Goal: Task Accomplishment & Management: Use online tool/utility

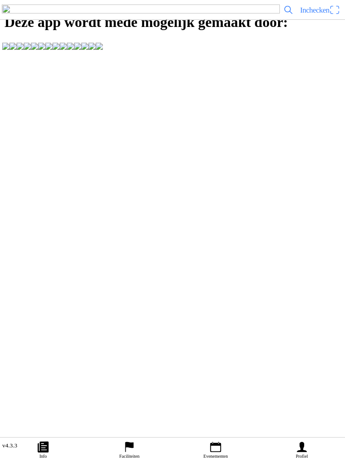
click at [222, 448] on link "Evenementen" at bounding box center [216, 449] width 86 height 22
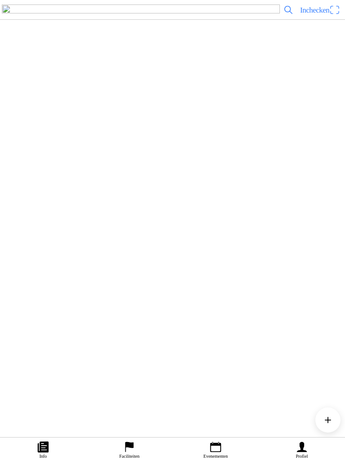
click at [315, 14] on span "Inchecken" at bounding box center [314, 10] width 29 height 9
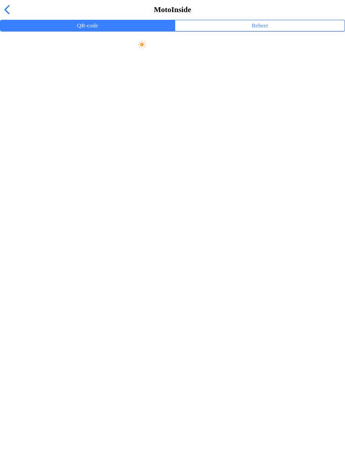
click at [277, 31] on button "Beheer" at bounding box center [259, 25] width 169 height 11
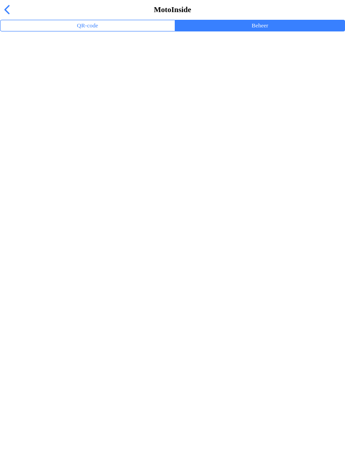
click at [35, 63] on ion-label "Trainingsevenementen" at bounding box center [172, 58] width 331 height 9
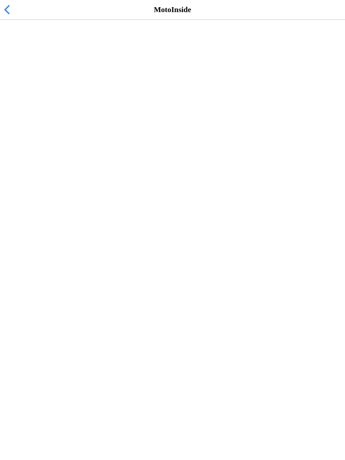
click at [22, 59] on span "[DATE] 10:00" at bounding box center [29, 55] width 44 height 9
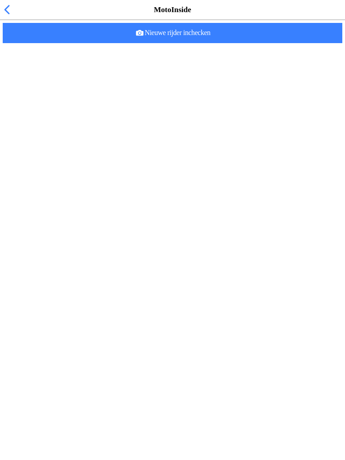
scroll to position [-1, 0]
click at [10, 17] on span "button" at bounding box center [7, 10] width 10 height 14
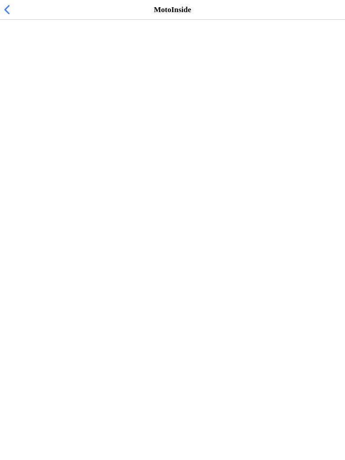
click at [52, 51] on h2 "Vrij trainen zondag 10:00-1300" at bounding box center [168, 46] width 322 height 9
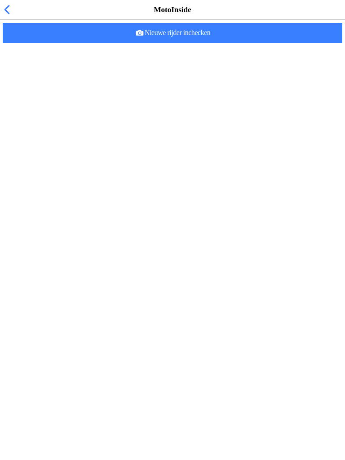
scroll to position [381, 0]
click at [182, 43] on span "Nieuwe rijder inchecken" at bounding box center [172, 33] width 325 height 20
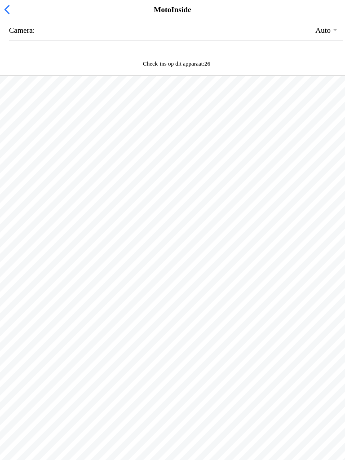
click at [6, 17] on span "button" at bounding box center [7, 10] width 10 height 14
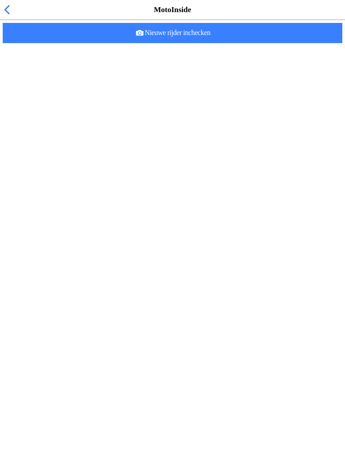
click at [9, 17] on span "button" at bounding box center [7, 10] width 10 height 14
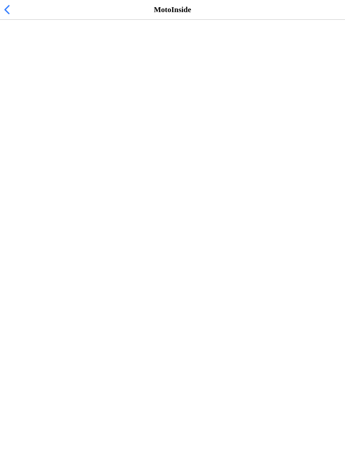
click at [10, 17] on span "button" at bounding box center [7, 10] width 10 height 14
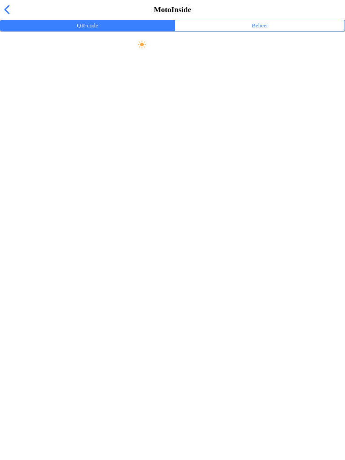
click at [273, 31] on button "Beheer" at bounding box center [259, 25] width 169 height 11
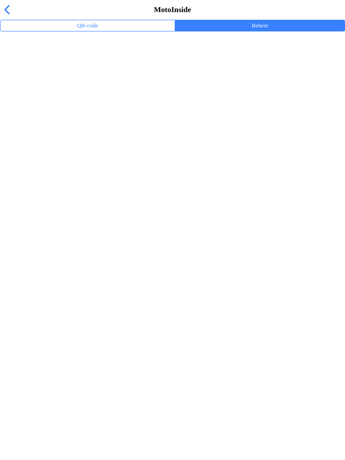
click at [39, 63] on ion-label "Trainingsevenementen" at bounding box center [172, 58] width 331 height 9
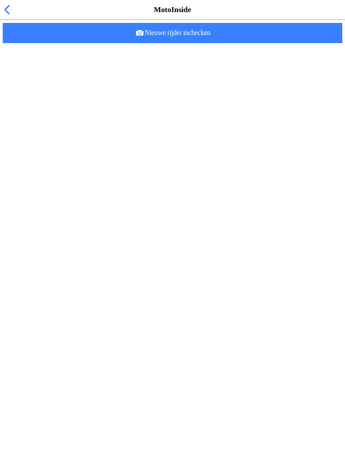
scroll to position [381, 0]
click at [0, 0] on slot "Nieuwe rijder inchecken" at bounding box center [0, 0] width 0 height 0
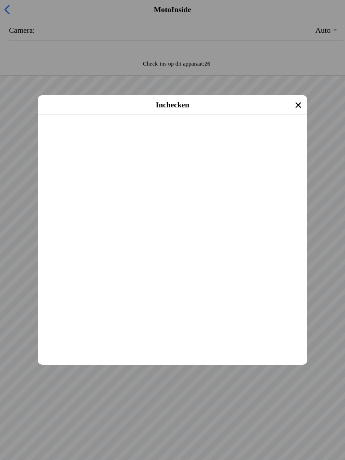
click at [195, 137] on span "Inchecken" at bounding box center [172, 127] width 253 height 20
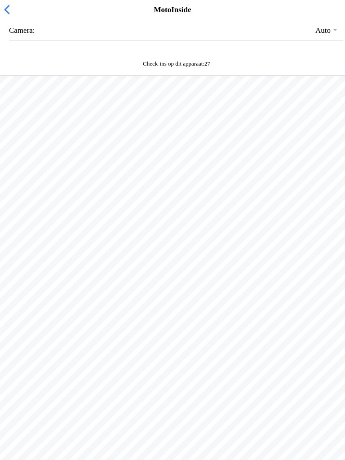
click at [3, 17] on span "button" at bounding box center [7, 10] width 10 height 14
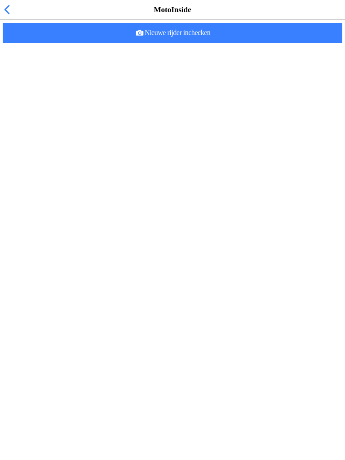
click at [10, 17] on span "button" at bounding box center [7, 10] width 10 height 14
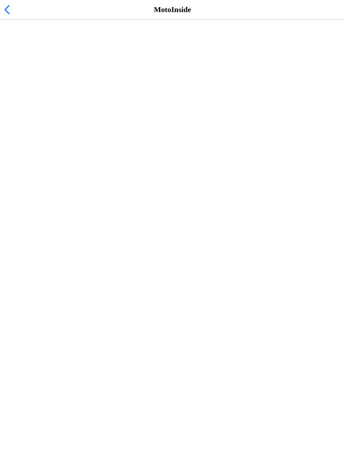
click at [6, 17] on span "button" at bounding box center [7, 10] width 10 height 14
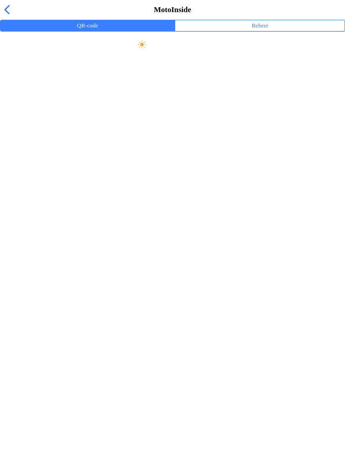
click at [12, 17] on span "button" at bounding box center [7, 10] width 10 height 14
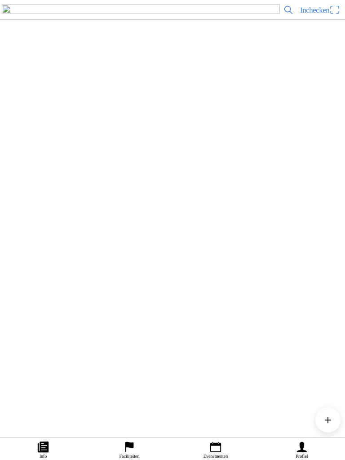
click at [171, 244] on div "[DATE] 10:00 Vrij trainen zondag 10:00-1300 MC de Peelrijders - [GEOGRAPHIC_DAT…" at bounding box center [191, 226] width 302 height 36
click at [270, 243] on ion-label "Inschrijvingen" at bounding box center [256, 238] width 34 height 10
click at [49, 452] on icon "paper" at bounding box center [42, 446] width 13 height 13
click at [133, 447] on icon "flag" at bounding box center [129, 447] width 9 height 10
click at [312, 448] on link "Profiel" at bounding box center [302, 449] width 86 height 22
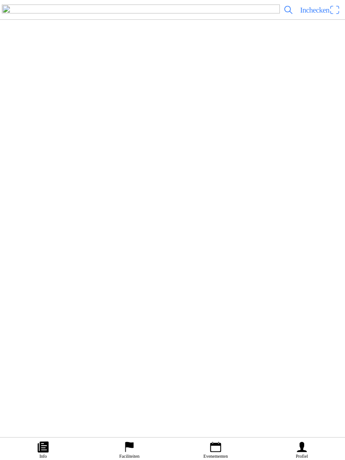
click at [70, 111] on ion-label "Faciliteiten" at bounding box center [168, 106] width 322 height 9
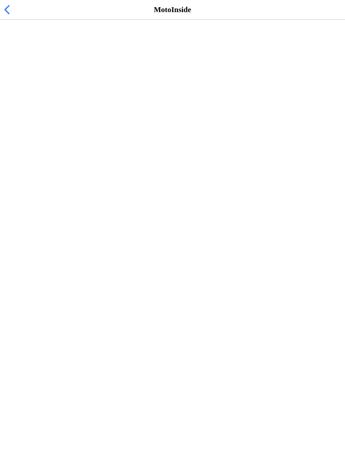
click at [0, 0] on slot "MC de Peelrijders - Nederweert-Eind" at bounding box center [0, 0] width 0 height 0
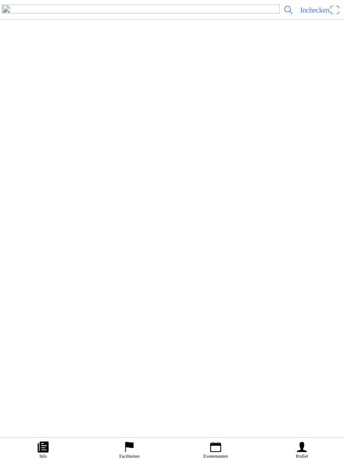
scroll to position [1, 0]
click at [217, 452] on icon "calendar" at bounding box center [215, 446] width 13 height 13
click at [148, 244] on div "[DATE] 10:00 Vrij trainen zondag 10:00-1300 MC de Peelrijders - [GEOGRAPHIC_DAT…" at bounding box center [191, 226] width 302 height 36
click at [315, 14] on span "Inchecken" at bounding box center [314, 10] width 29 height 9
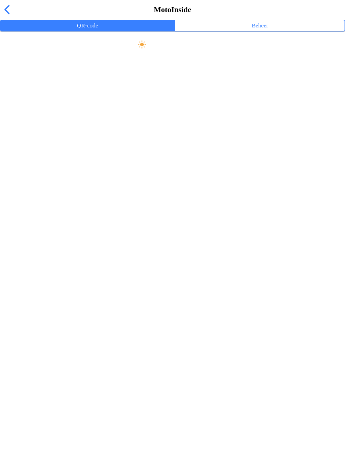
click at [283, 31] on button "Beheer" at bounding box center [259, 25] width 169 height 11
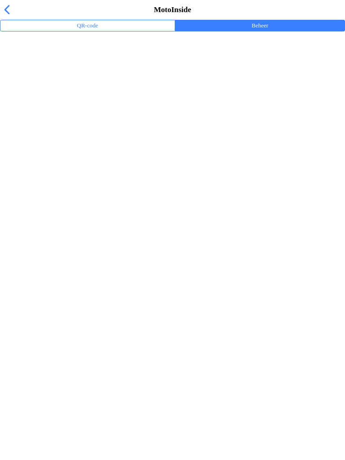
click at [66, 63] on ion-label "Trainingsevenementen" at bounding box center [172, 58] width 331 height 9
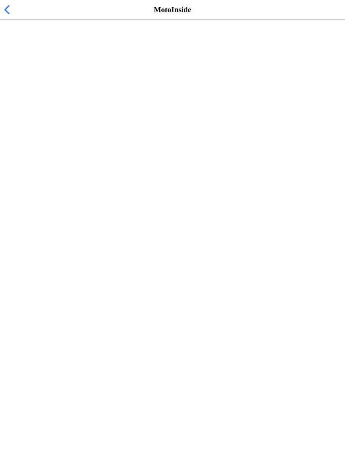
click at [45, 59] on span "[DATE] 10:00" at bounding box center [29, 55] width 44 height 9
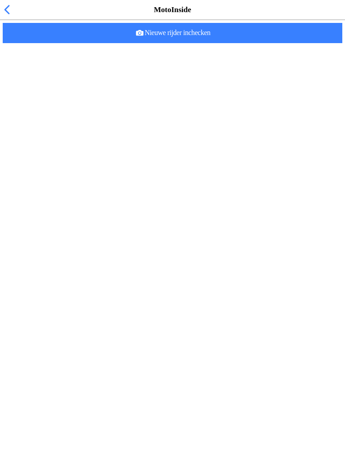
click at [258, 43] on span "Nieuwe rijder inchecken" at bounding box center [172, 33] width 325 height 20
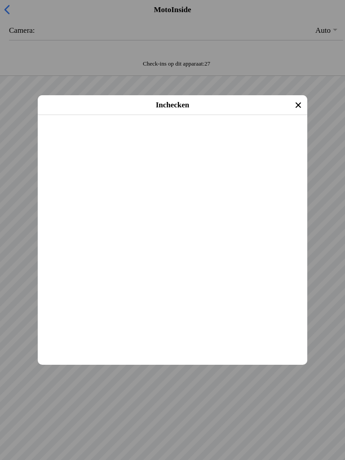
click at [248, 137] on span "Inchecken" at bounding box center [172, 127] width 253 height 20
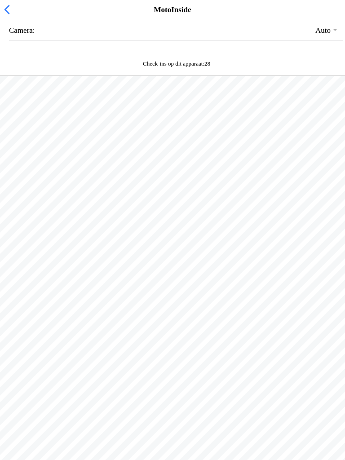
click at [4, 17] on span "button" at bounding box center [7, 10] width 10 height 14
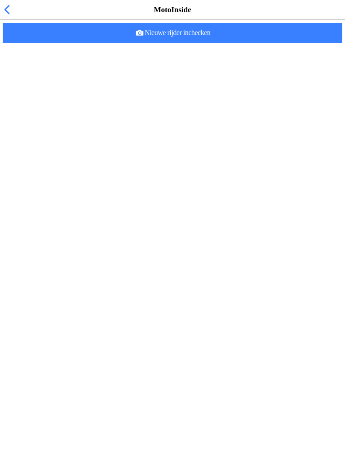
click at [9, 13] on span "button" at bounding box center [7, 10] width 10 height 14
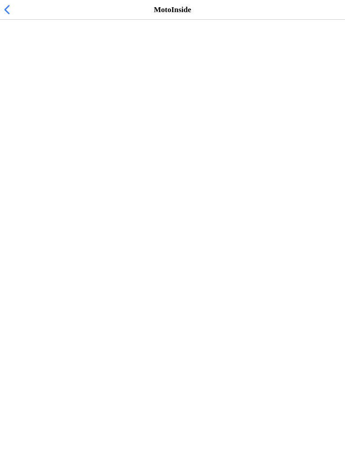
click at [8, 17] on span "button" at bounding box center [7, 10] width 10 height 14
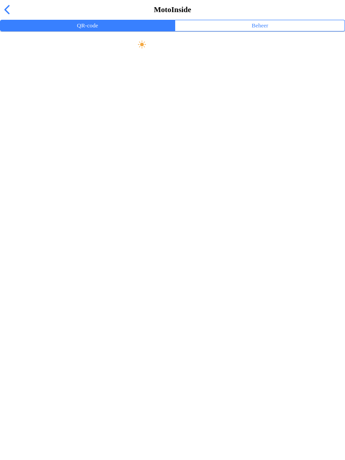
click at [2, 9] on div "MotoInside" at bounding box center [172, 10] width 345 height 20
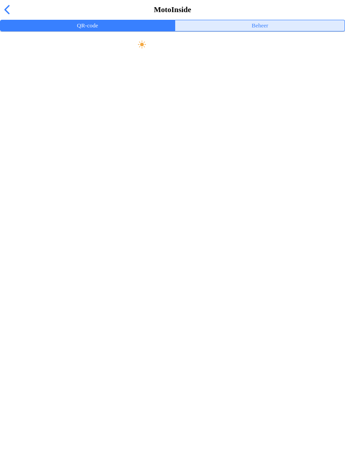
click at [277, 31] on button "Beheer" at bounding box center [259, 25] width 169 height 11
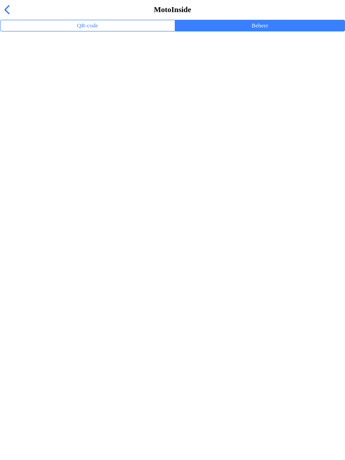
click at [43, 63] on ion-label "Trainingsevenementen" at bounding box center [172, 58] width 331 height 9
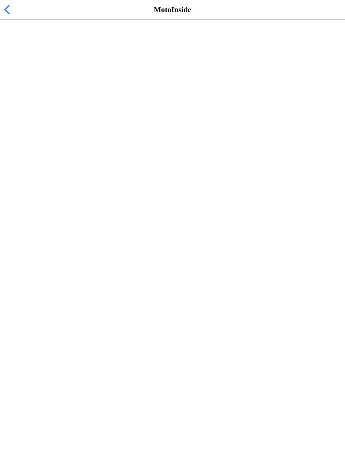
click at [32, 59] on span "[DATE] 10:00" at bounding box center [29, 55] width 44 height 9
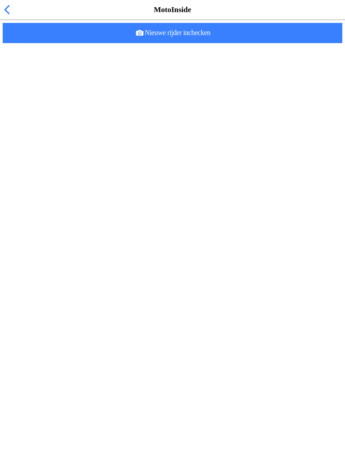
click at [275, 43] on span "Nieuwe rijder inchecken" at bounding box center [172, 33] width 325 height 20
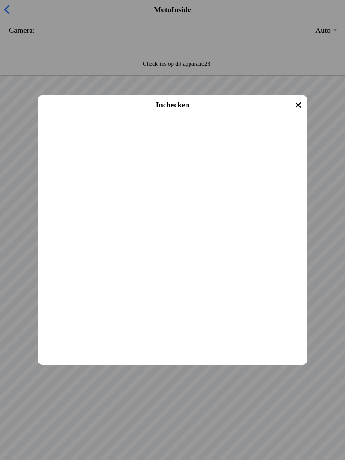
click at [217, 137] on span "Inchecken" at bounding box center [172, 127] width 253 height 20
click at [244, 137] on span "Inchecken" at bounding box center [172, 127] width 253 height 20
click at [230, 137] on span "Inchecken" at bounding box center [172, 127] width 253 height 20
click at [204, 137] on span "Inchecken" at bounding box center [172, 127] width 253 height 20
click at [209, 137] on span "Inchecken" at bounding box center [172, 127] width 253 height 20
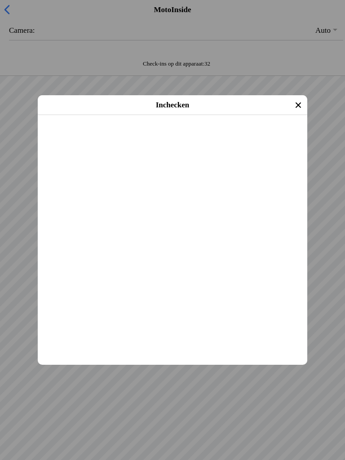
click at [137, 137] on span "Inchecken" at bounding box center [172, 127] width 253 height 20
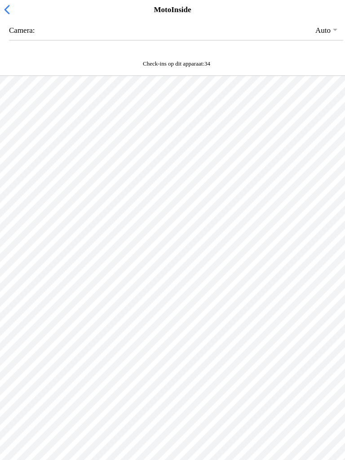
click at [92, 274] on div at bounding box center [172, 306] width 345 height 460
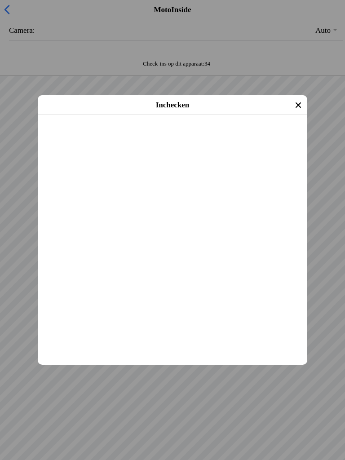
click at [242, 137] on span "Inchecken" at bounding box center [172, 127] width 253 height 20
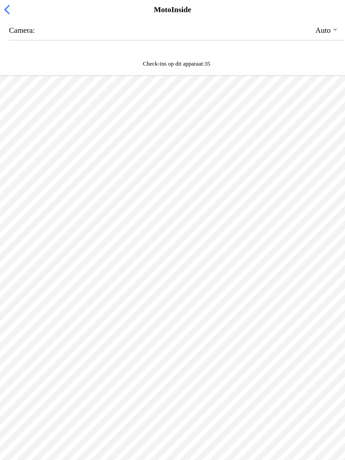
click at [204, 357] on div at bounding box center [172, 306] width 345 height 460
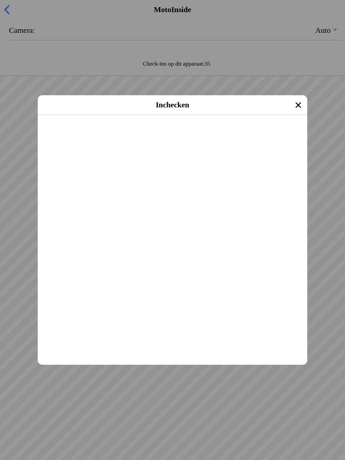
click at [228, 137] on span "Inchecken" at bounding box center [172, 127] width 253 height 20
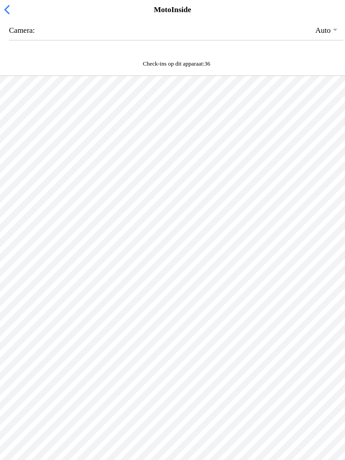
click at [101, 317] on div at bounding box center [172, 306] width 345 height 460
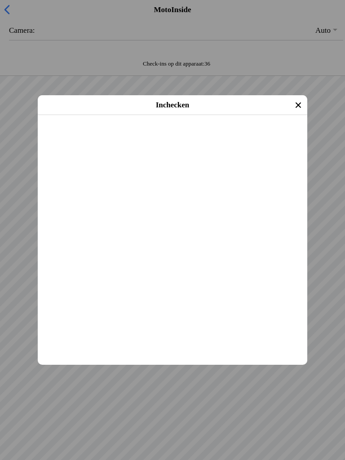
click at [127, 137] on span "Inchecken" at bounding box center [172, 127] width 253 height 20
click at [100, 137] on span "Inchecken" at bounding box center [172, 127] width 253 height 20
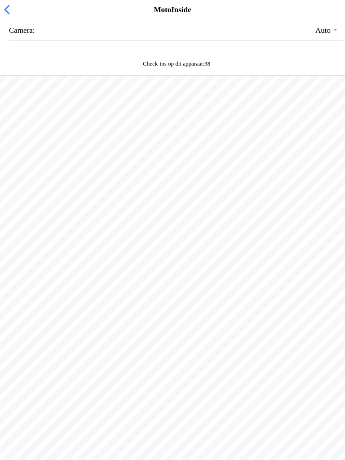
click at [135, 246] on div at bounding box center [172, 162] width 345 height 173
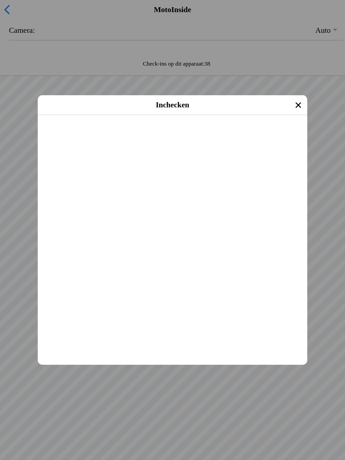
click at [226, 137] on span "Inchecken" at bounding box center [172, 127] width 253 height 20
click at [105, 137] on span "Inchecken" at bounding box center [172, 127] width 253 height 20
